Goal: Transaction & Acquisition: Subscribe to service/newsletter

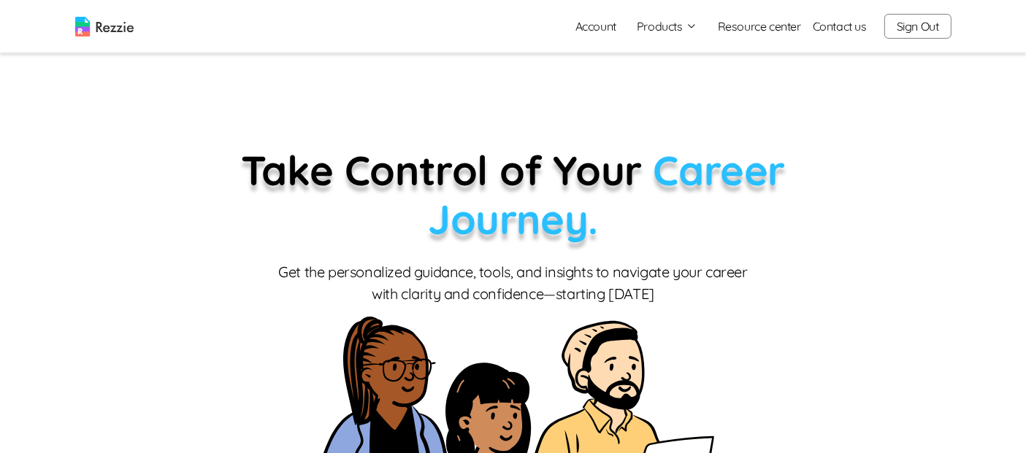
click at [655, 22] on button "Products" at bounding box center [667, 27] width 61 height 18
click at [670, 93] on link "AI Resume Review" at bounding box center [683, 83] width 179 height 29
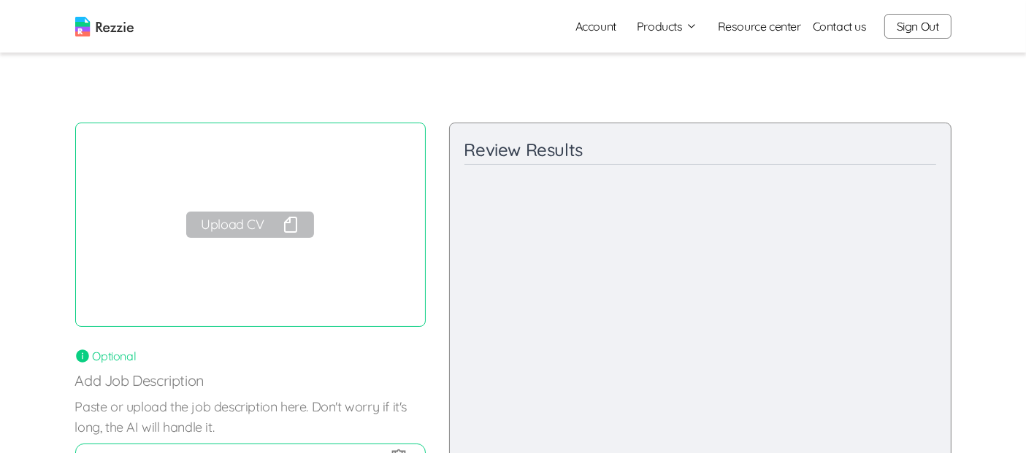
click at [925, 27] on button "Sign Out" at bounding box center [917, 26] width 67 height 25
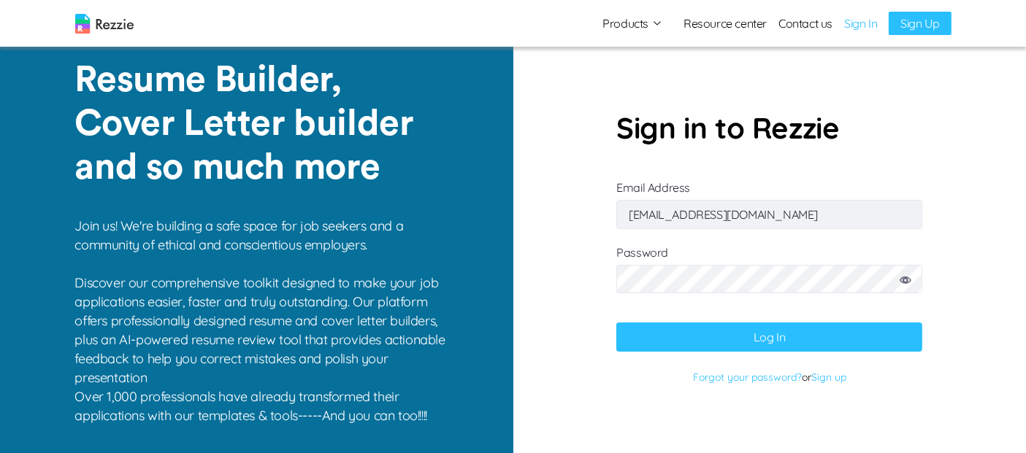
click at [815, 212] on input "[EMAIL_ADDRESS][DOMAIN_NAME]" at bounding box center [769, 214] width 306 height 29
type input "[EMAIL_ADDRESS][DOMAIN_NAME]"
click at [751, 336] on button "Log In" at bounding box center [769, 337] width 306 height 29
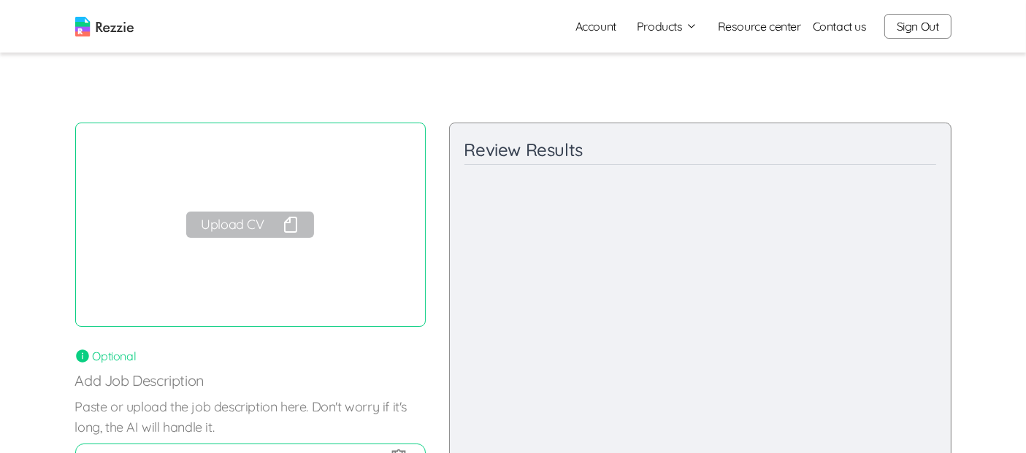
click at [657, 27] on button "Products" at bounding box center [667, 27] width 61 height 18
click at [595, 28] on link "Account" at bounding box center [596, 26] width 64 height 29
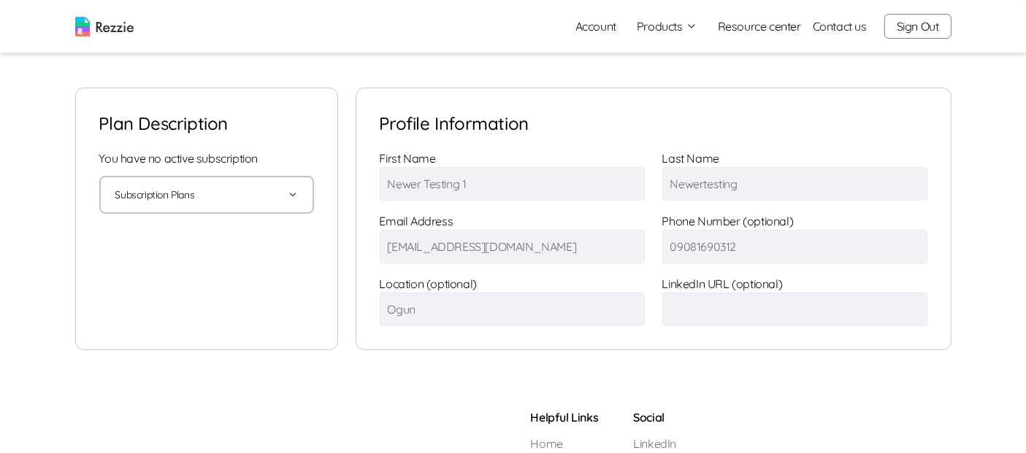
click at [659, 27] on button "Products" at bounding box center [667, 27] width 61 height 18
click at [673, 85] on link "AI Resume Review" at bounding box center [683, 83] width 179 height 29
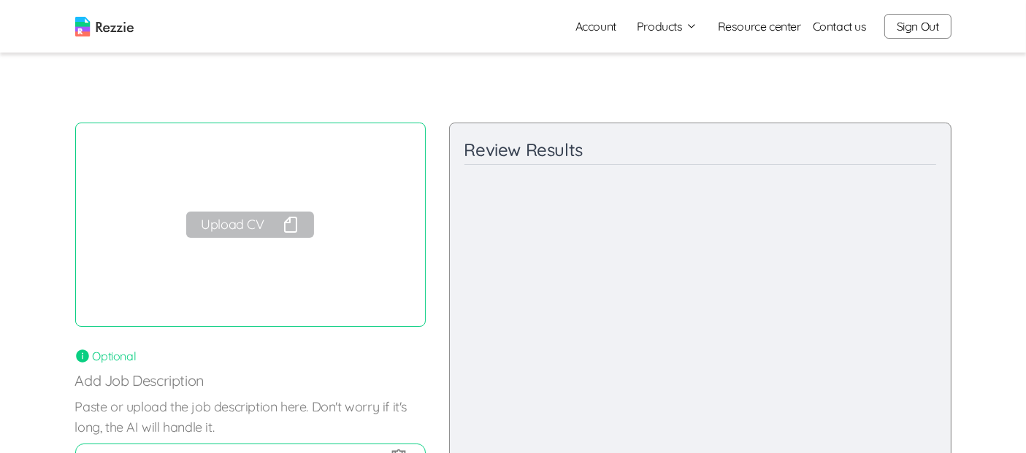
click at [269, 223] on button "Upload CV" at bounding box center [249, 225] width 127 height 26
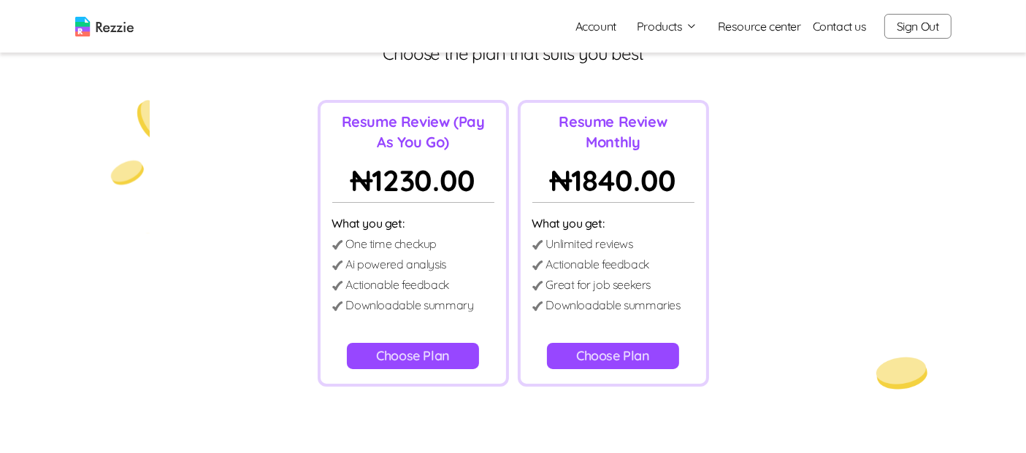
scroll to position [85, 0]
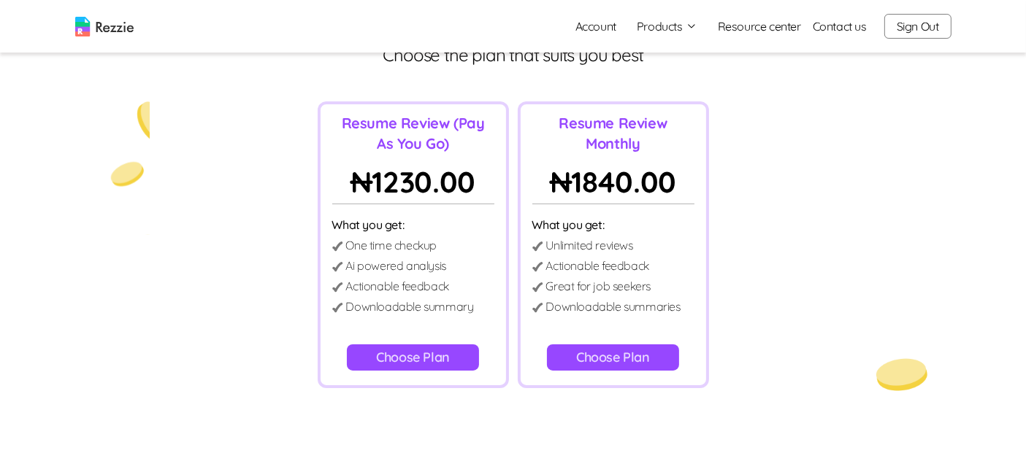
click at [588, 358] on button "Choose Plan" at bounding box center [613, 358] width 132 height 26
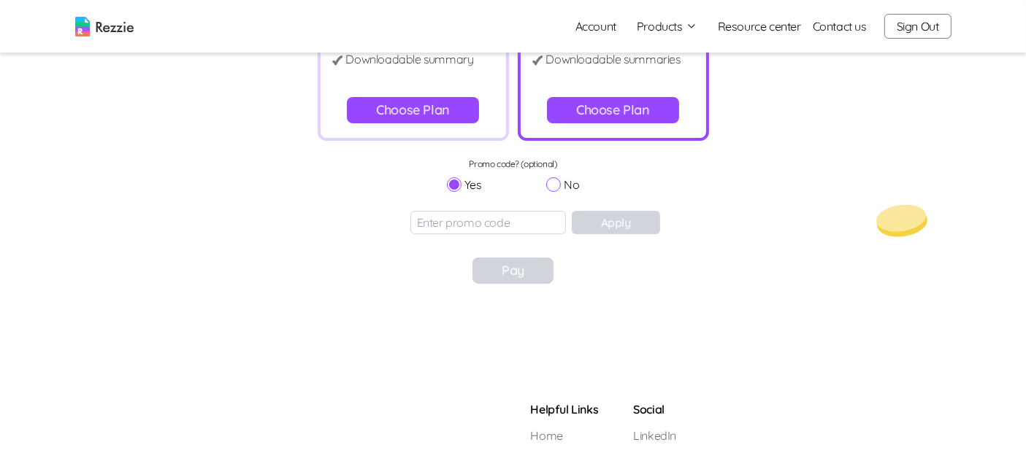
scroll to position [349, 0]
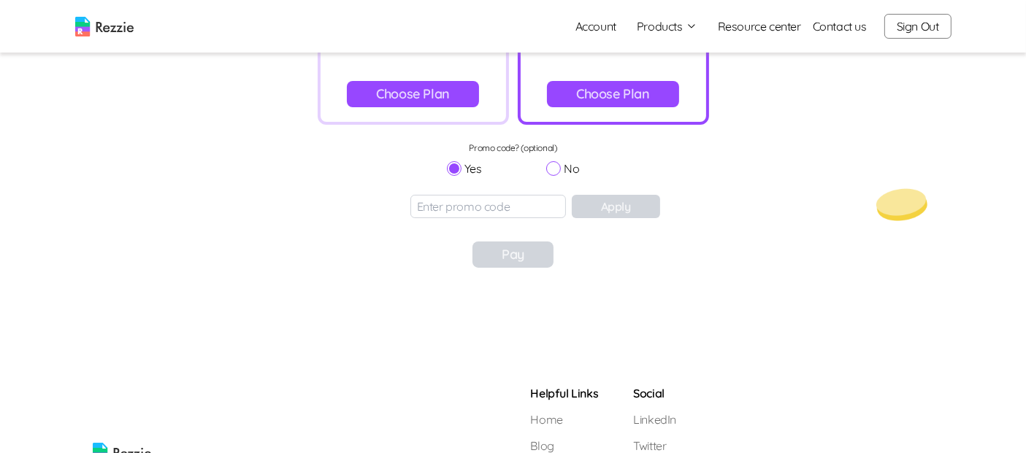
click at [494, 208] on input at bounding box center [488, 206] width 156 height 23
paste input "TEST"
type input "TEST"
click at [597, 202] on button "Apply" at bounding box center [616, 206] width 88 height 23
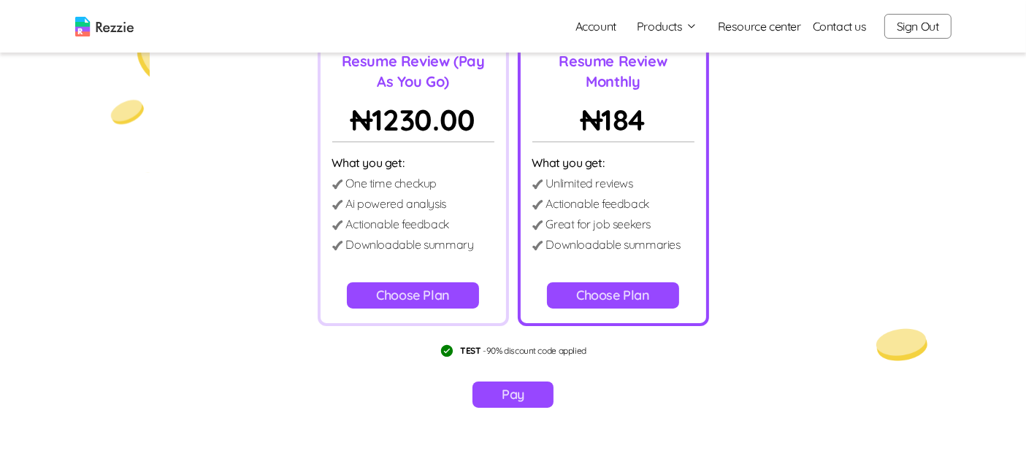
scroll to position [147, 0]
click at [518, 394] on button "Pay" at bounding box center [512, 396] width 81 height 26
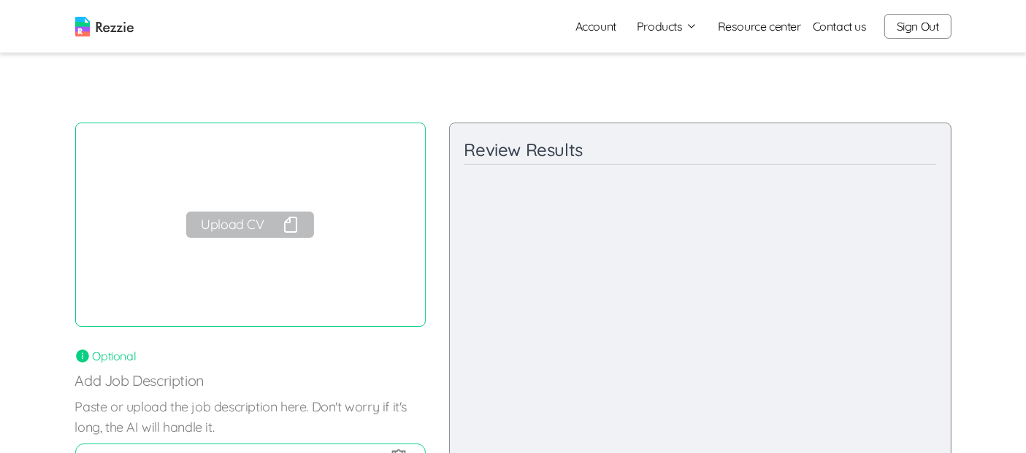
click at [222, 229] on button "Upload CV" at bounding box center [249, 225] width 127 height 26
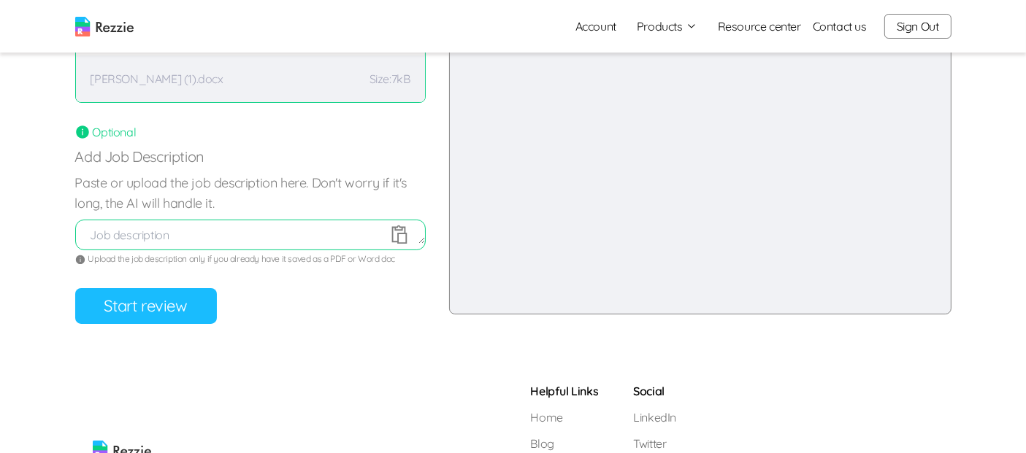
scroll to position [250, 0]
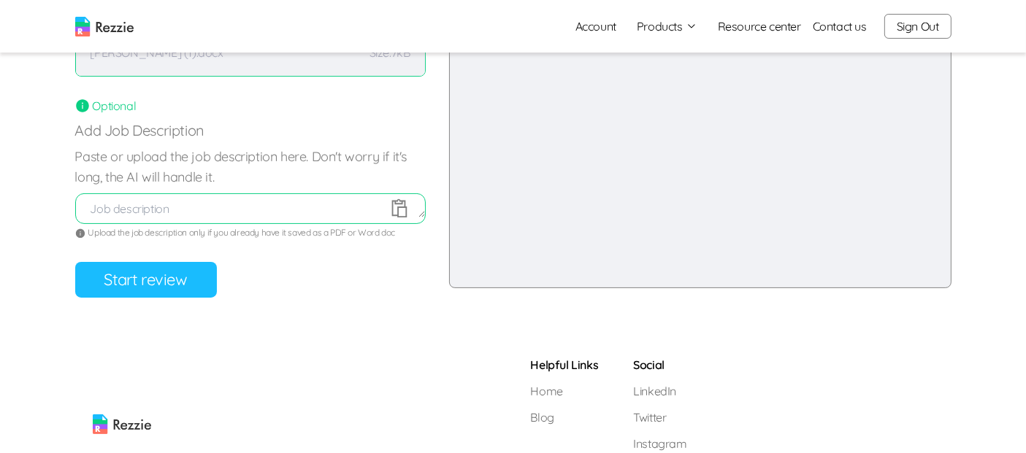
click at [196, 284] on button "Start review" at bounding box center [146, 280] width 142 height 36
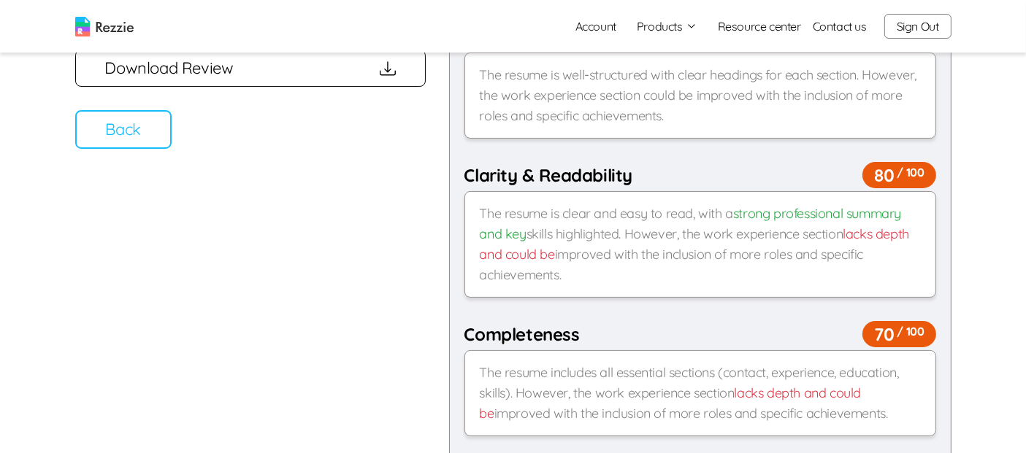
scroll to position [0, 0]
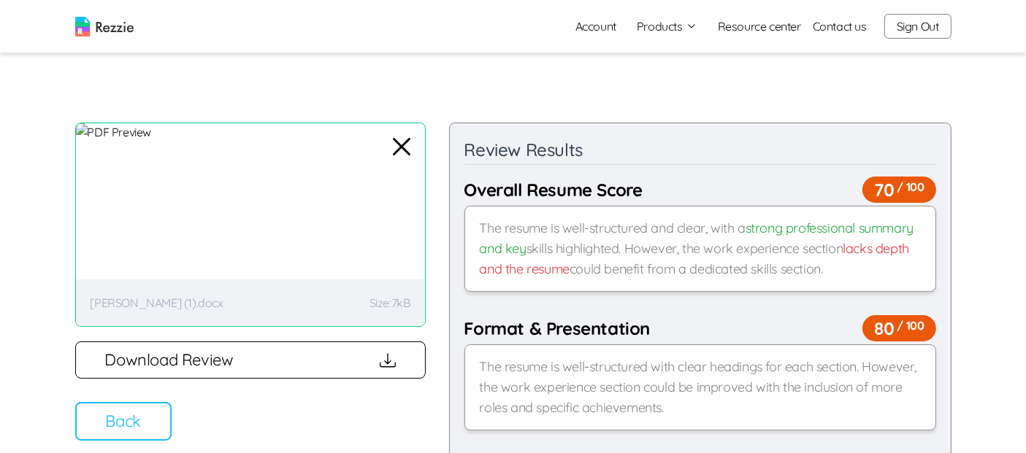
click at [925, 27] on button "Sign Out" at bounding box center [917, 26] width 67 height 25
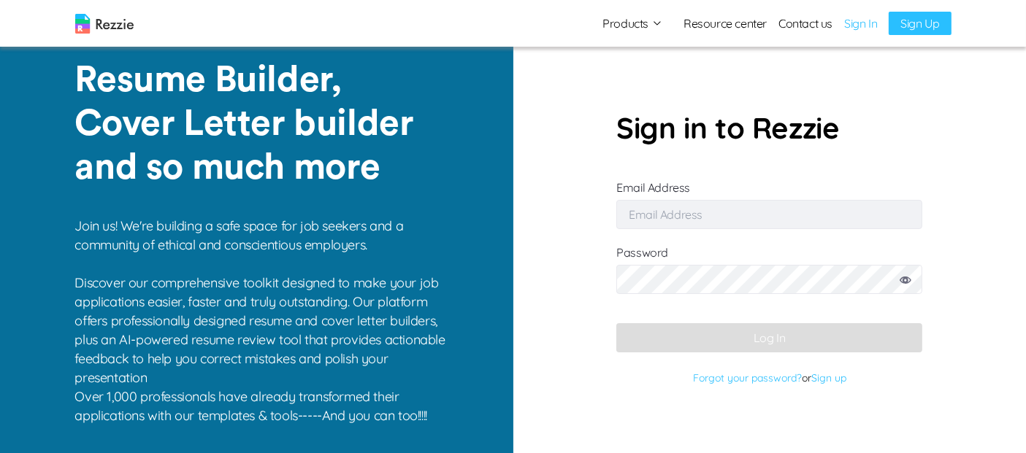
type input "[EMAIL_ADDRESS][DOMAIN_NAME]"
